Goal: Navigation & Orientation: Understand site structure

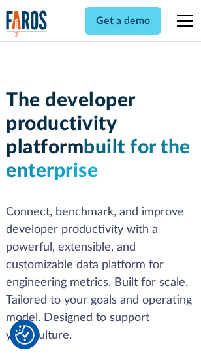
scroll to position [197, 0]
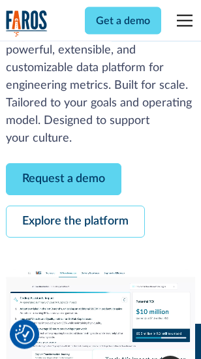
click at [64, 180] on link "Request a demo" at bounding box center [64, 180] width 116 height 32
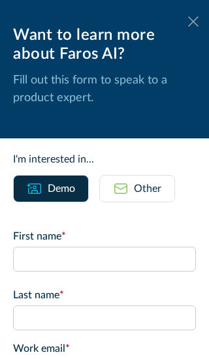
click at [188, 22] on icon at bounding box center [193, 21] width 10 height 10
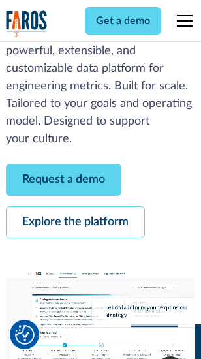
scroll to position [239, 0]
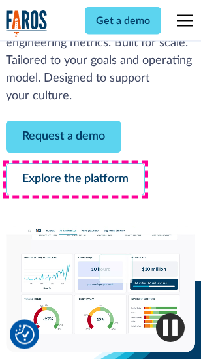
click at [75, 180] on link "Explore the platform" at bounding box center [75, 180] width 139 height 32
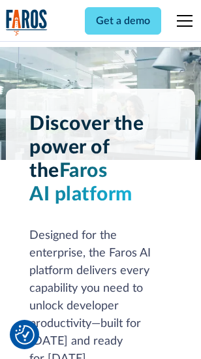
scroll to position [9954, 0]
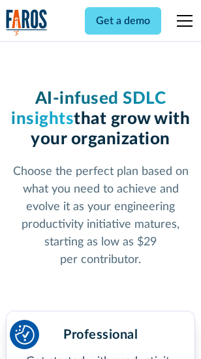
scroll to position [2076, 0]
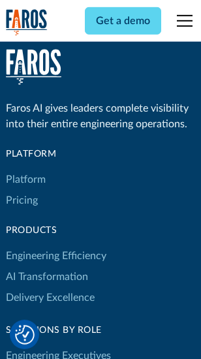
click at [25, 180] on link "Platform" at bounding box center [26, 179] width 40 height 21
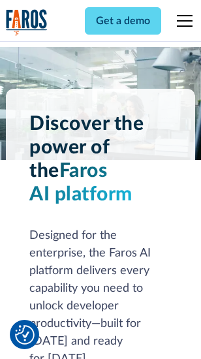
scroll to position [10374, 0]
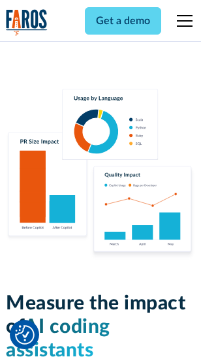
scroll to position [8159, 0]
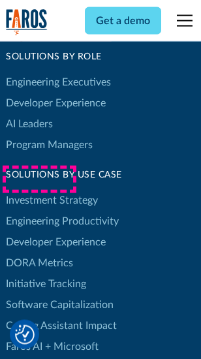
click at [39, 253] on link "DORA Metrics" at bounding box center [39, 263] width 67 height 21
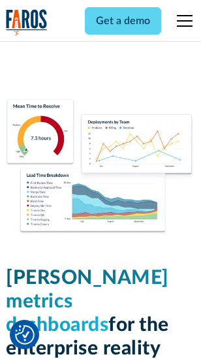
scroll to position [5788, 0]
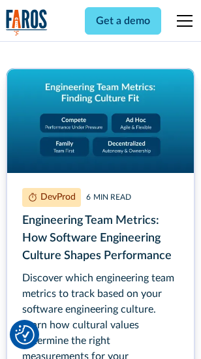
scroll to position [5949, 0]
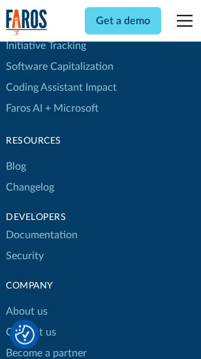
click at [30, 180] on link "Changelog" at bounding box center [30, 187] width 48 height 21
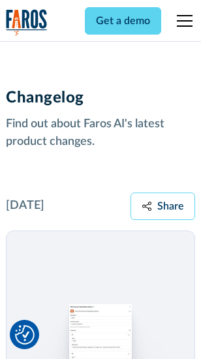
scroll to position [16021, 0]
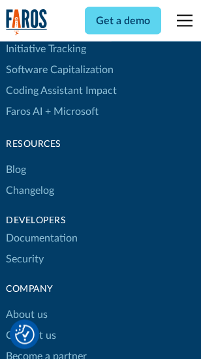
click at [26, 305] on link "About us" at bounding box center [27, 315] width 42 height 21
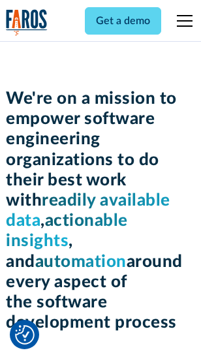
scroll to position [4522, 0]
